Goal: Find specific page/section: Find specific page/section

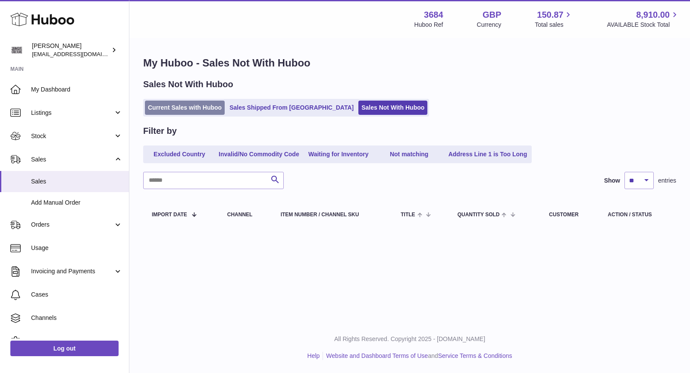
click at [184, 105] on link "Current Sales with Huboo" at bounding box center [185, 108] width 80 height 14
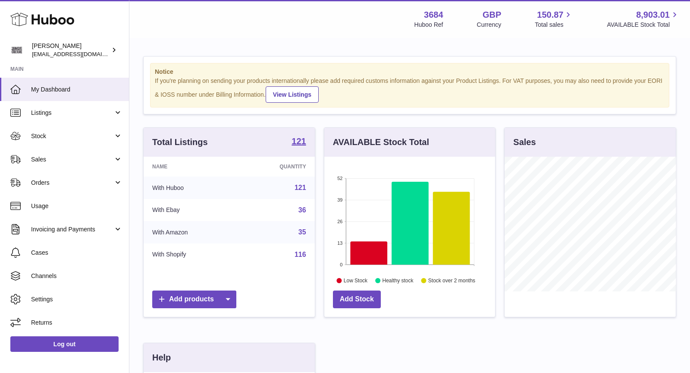
scroll to position [134, 171]
click at [67, 160] on span "Sales" at bounding box center [72, 159] width 82 height 8
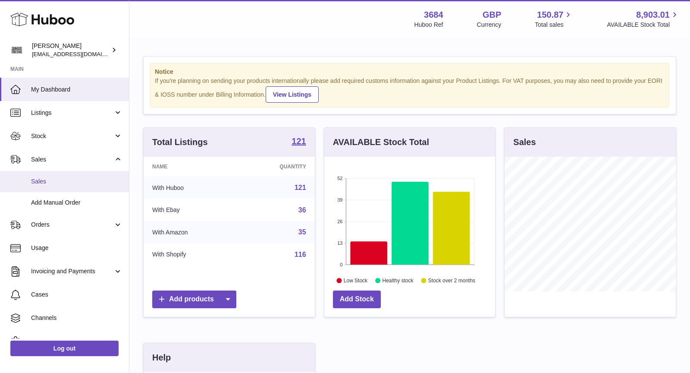
click at [63, 182] on span "Sales" at bounding box center [76, 181] width 91 height 8
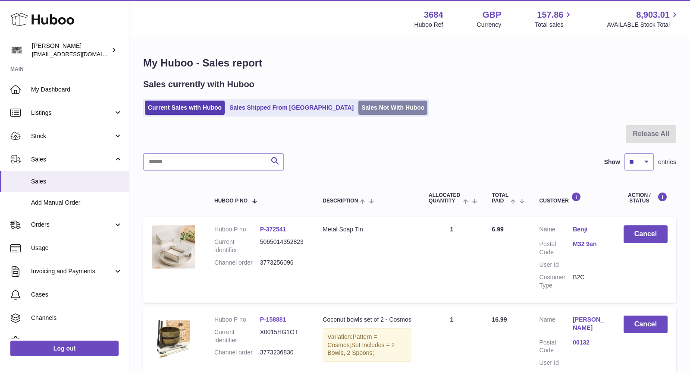
click at [358, 109] on link "Sales Not With Huboo" at bounding box center [392, 108] width 69 height 14
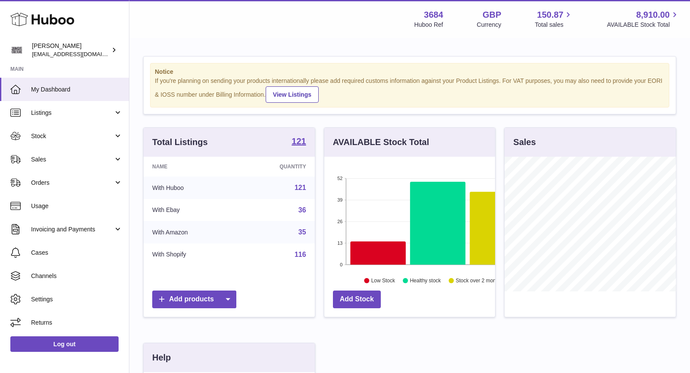
scroll to position [134, 171]
